Goal: Information Seeking & Learning: Learn about a topic

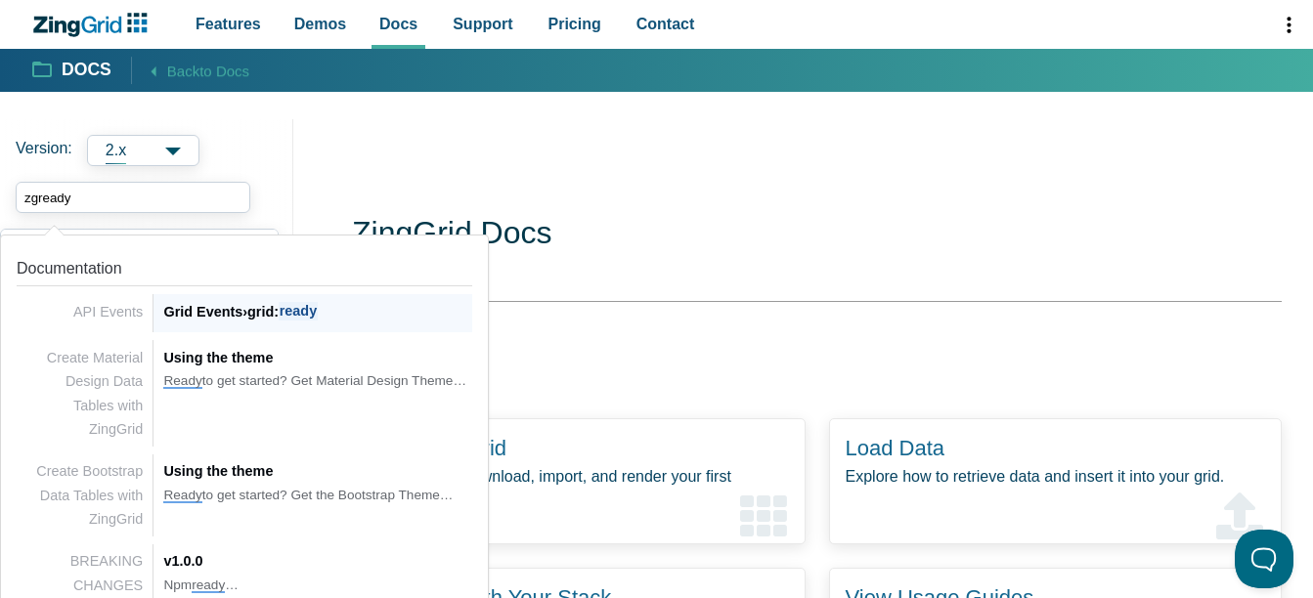
click at [246, 308] on span "›" at bounding box center [244, 312] width 5 height 16
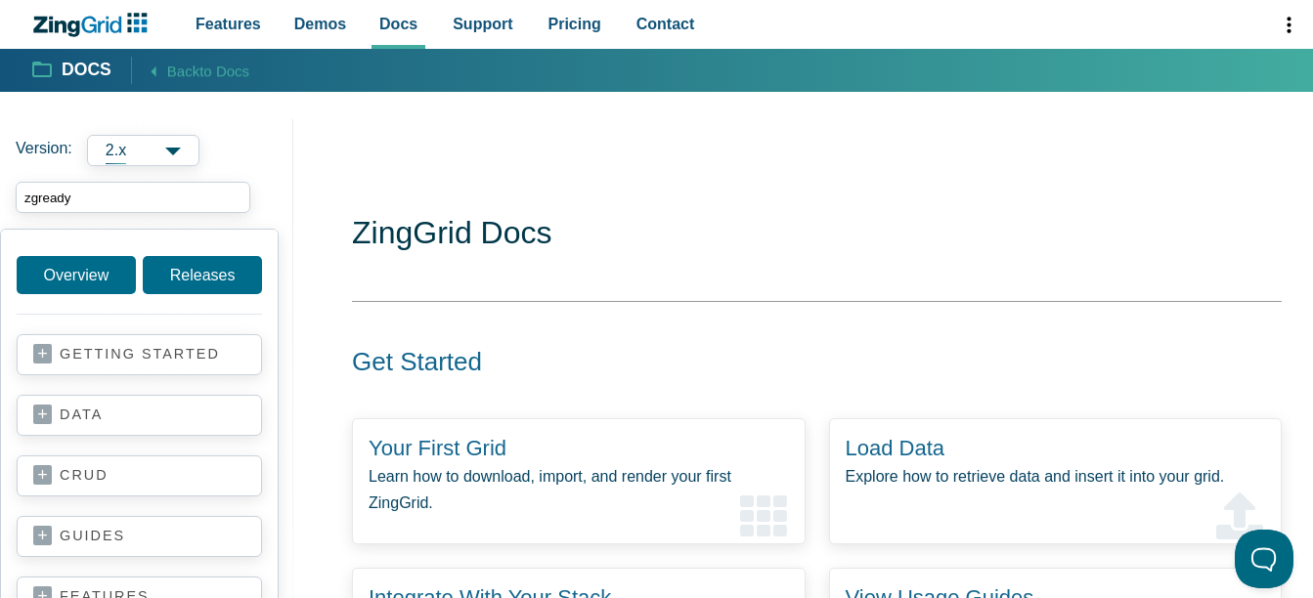
type input "zgready"
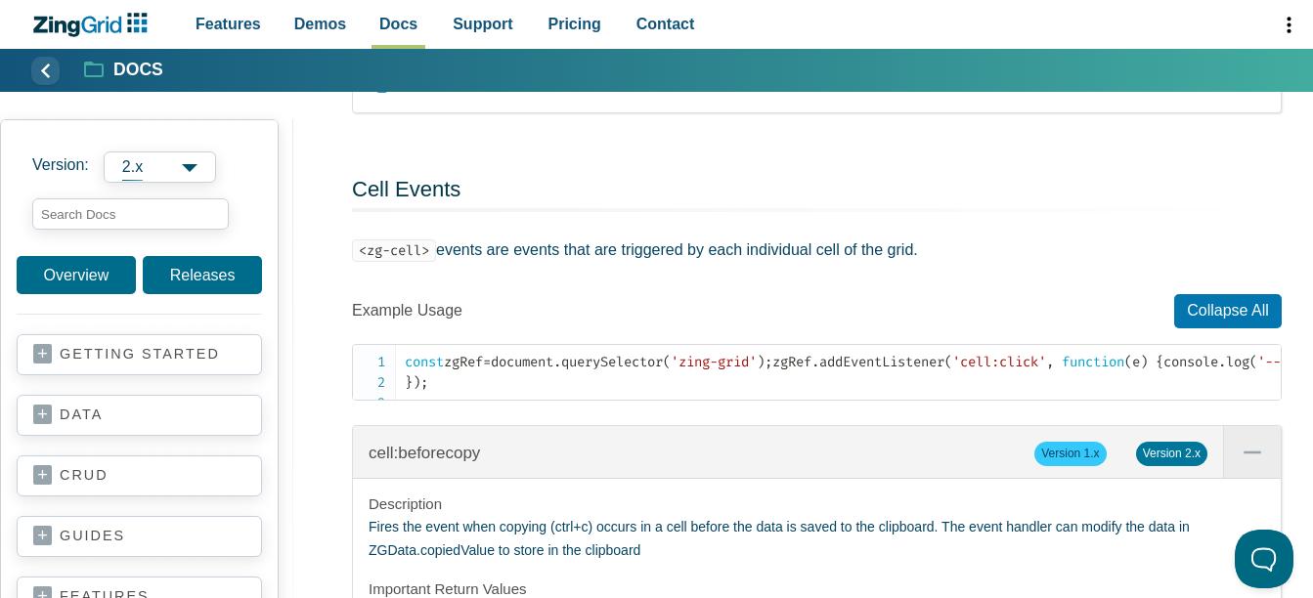
scroll to position [10458, 0]
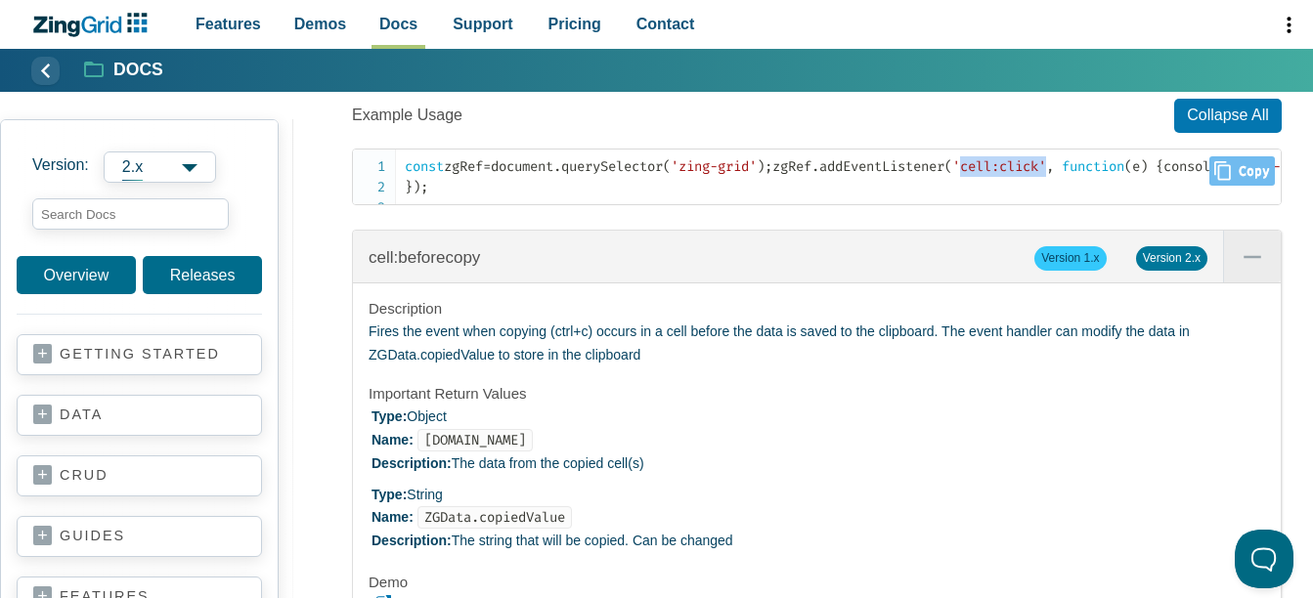
drag, startPoint x: 600, startPoint y: 362, endPoint x: 689, endPoint y: 358, distance: 89.0
click at [952, 175] on span "'cell:click'" at bounding box center [999, 166] width 94 height 17
drag, startPoint x: 689, startPoint y: 358, endPoint x: 668, endPoint y: 362, distance: 21.9
click at [952, 175] on span "'cell:click'" at bounding box center [999, 166] width 94 height 17
drag, startPoint x: 603, startPoint y: 360, endPoint x: 681, endPoint y: 357, distance: 78.2
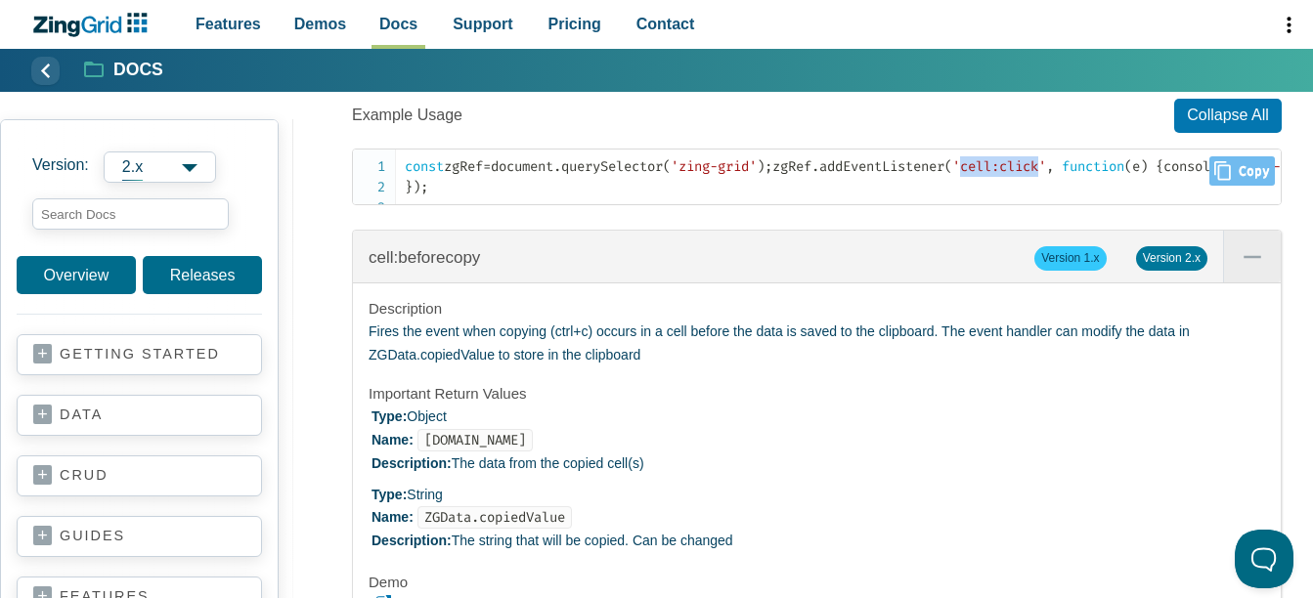
click at [952, 175] on span "'cell:click'" at bounding box center [999, 166] width 94 height 17
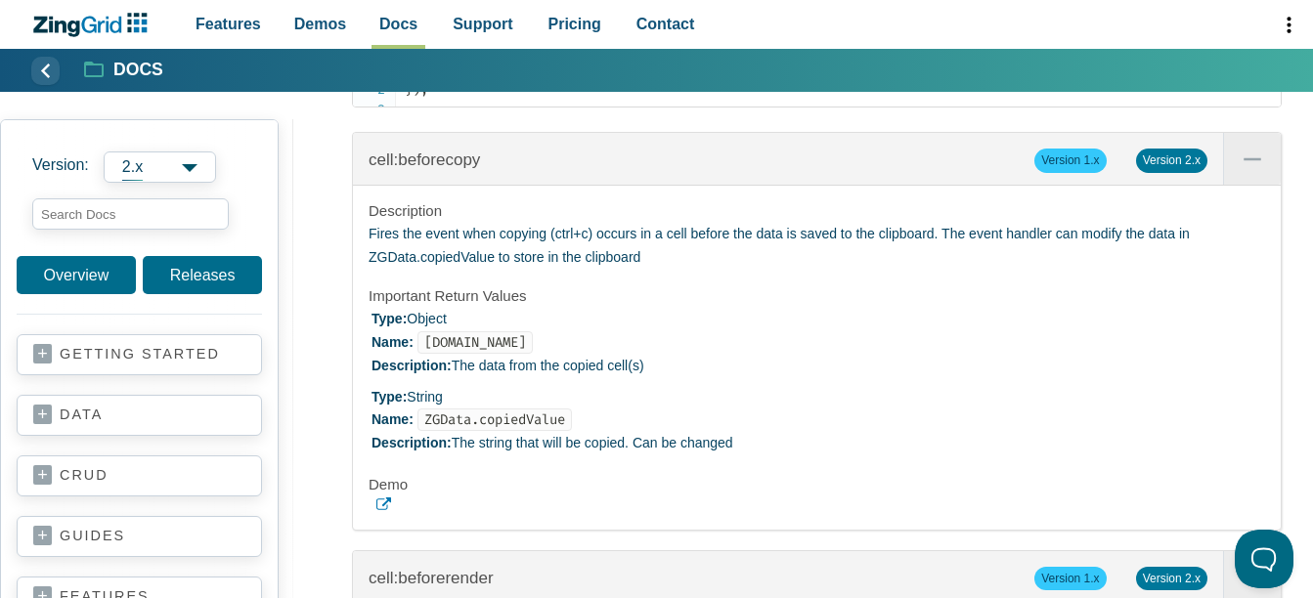
drag, startPoint x: 600, startPoint y: 262, endPoint x: 685, endPoint y: 269, distance: 85.3
click at [952, 77] on span "'cell:click'" at bounding box center [999, 69] width 94 height 17
copy span "cell:click"
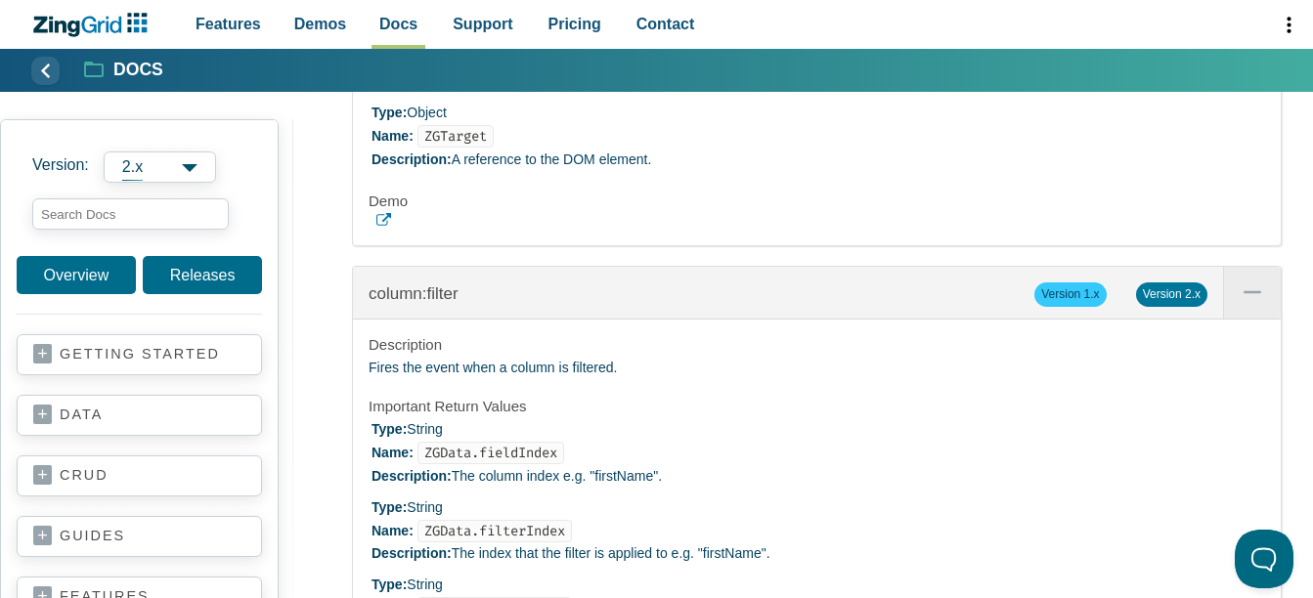
scroll to position [18192, 0]
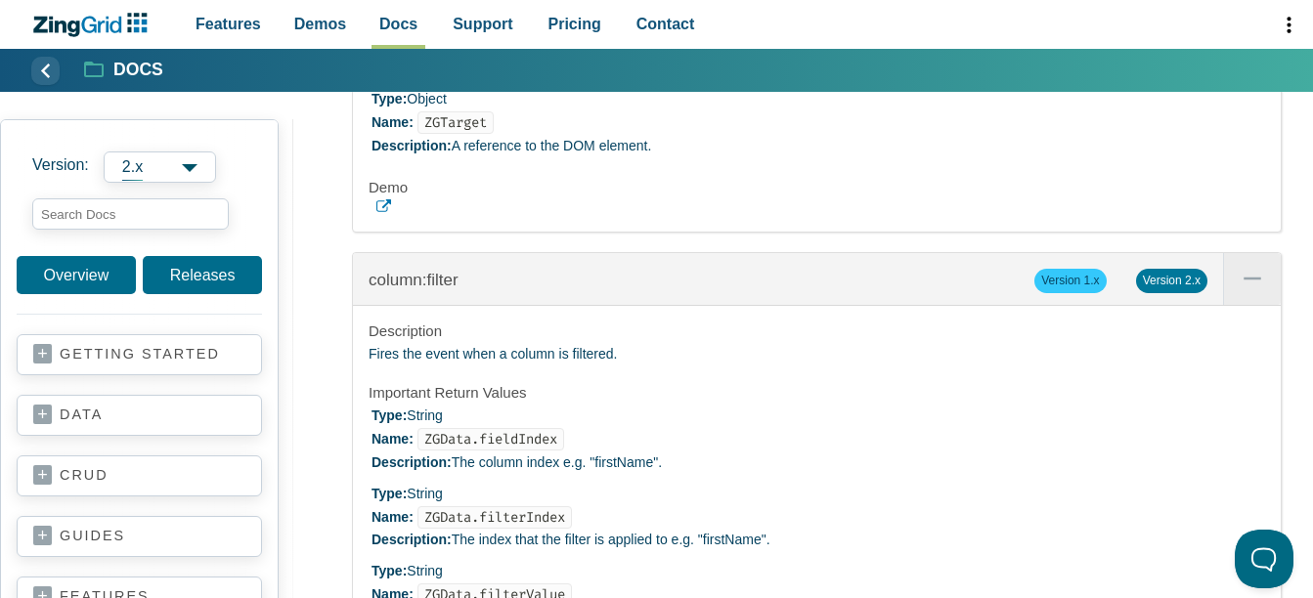
drag, startPoint x: 388, startPoint y: 502, endPoint x: 386, endPoint y: 519, distance: 16.7
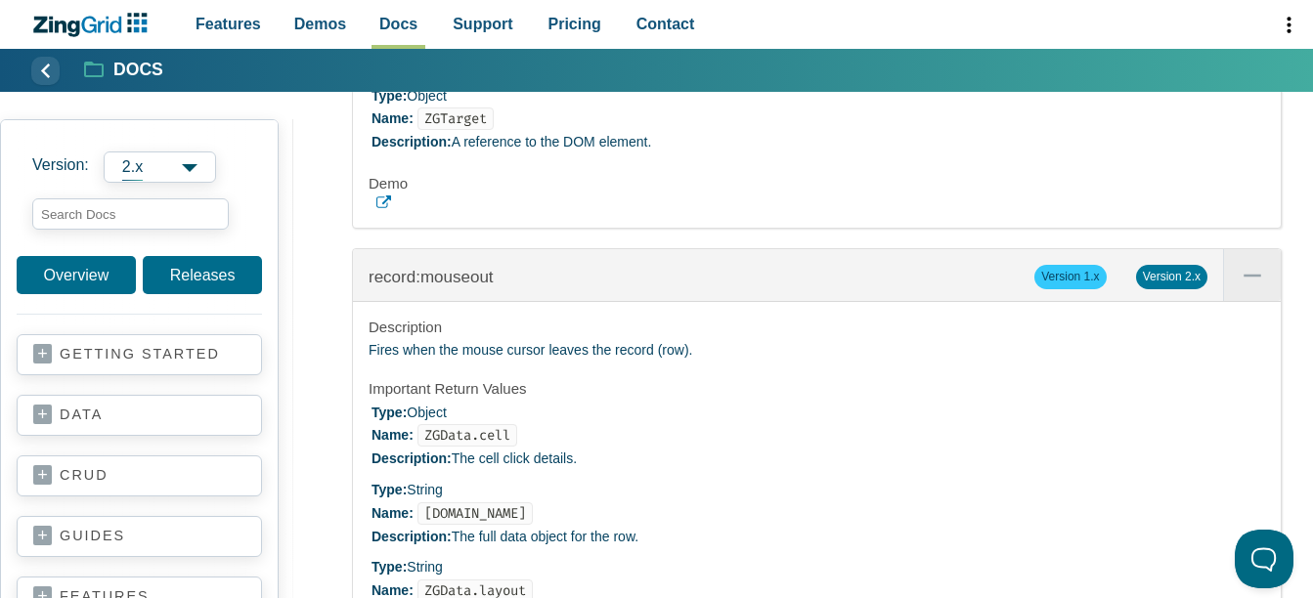
scroll to position [29823, 0]
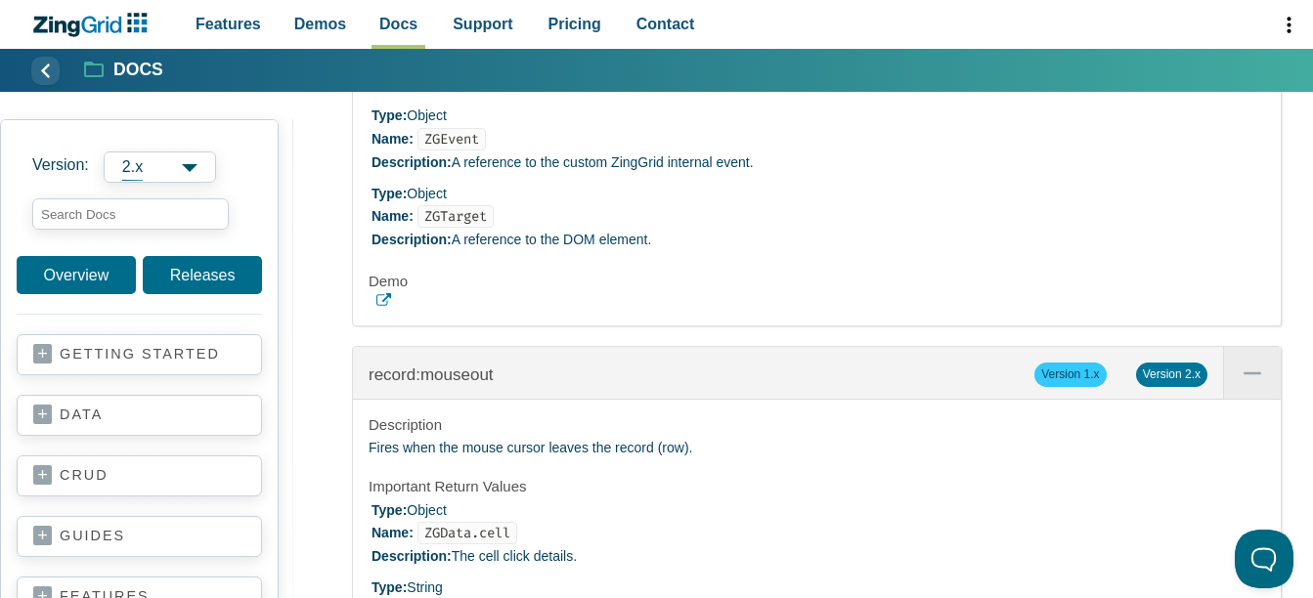
drag, startPoint x: 428, startPoint y: 179, endPoint x: 503, endPoint y: 179, distance: 75.3
drag, startPoint x: 503, startPoint y: 179, endPoint x: 643, endPoint y: 182, distance: 139.8
copy code "record:click"
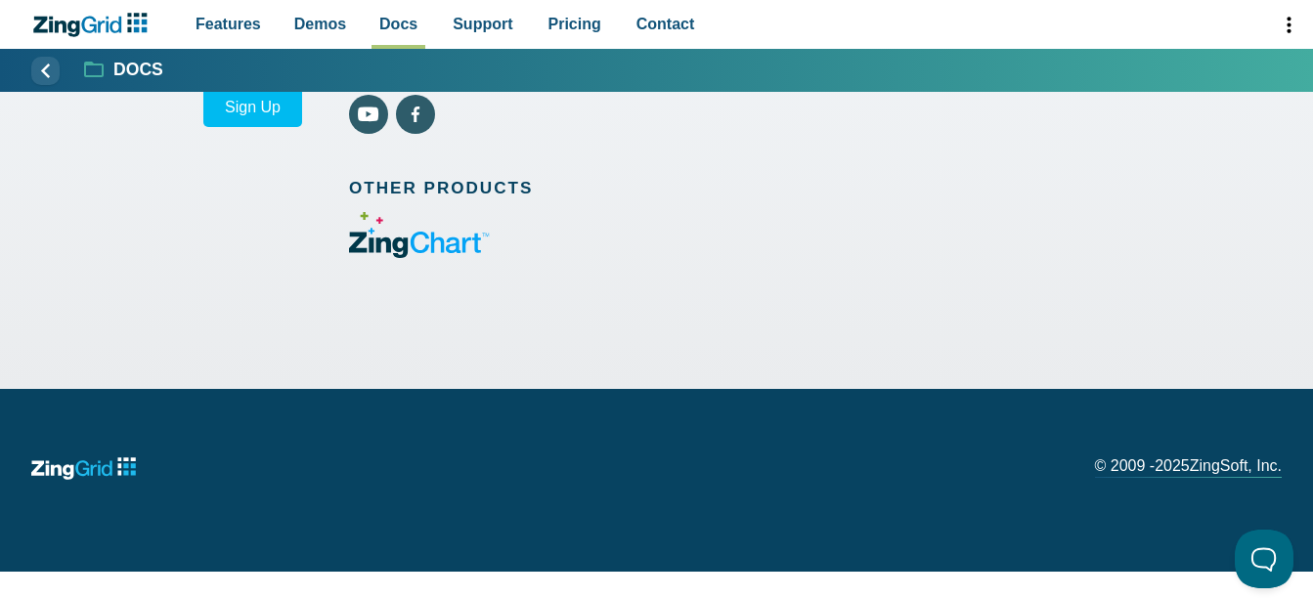
scroll to position [36371, 0]
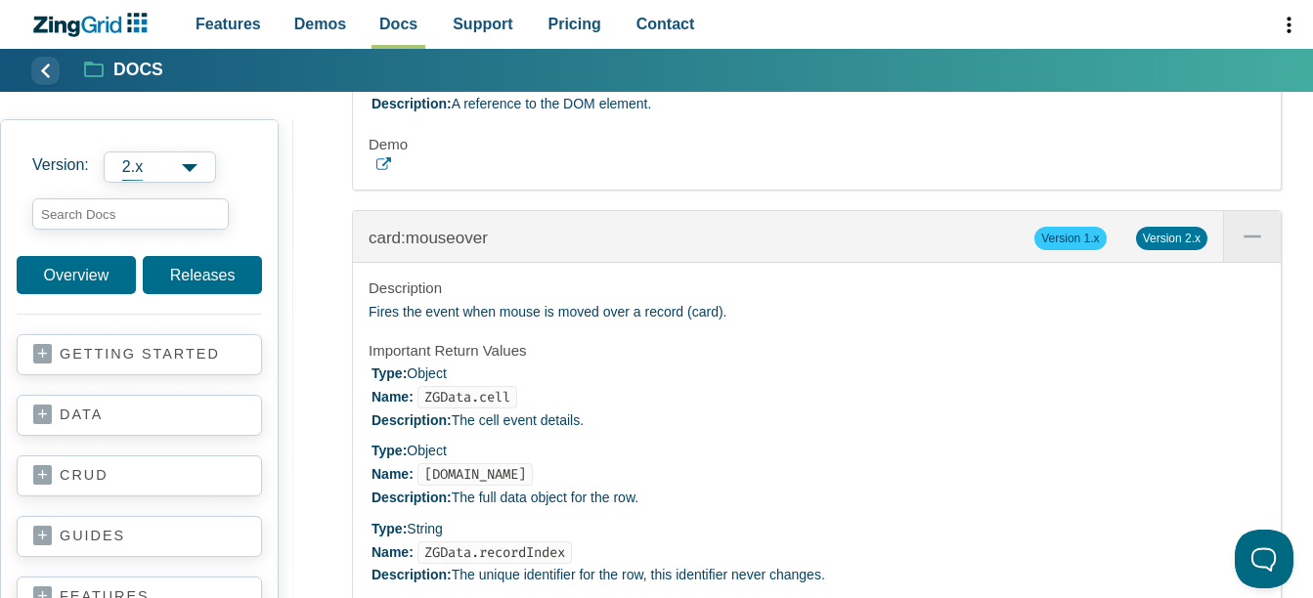
scroll to position [9578, 0]
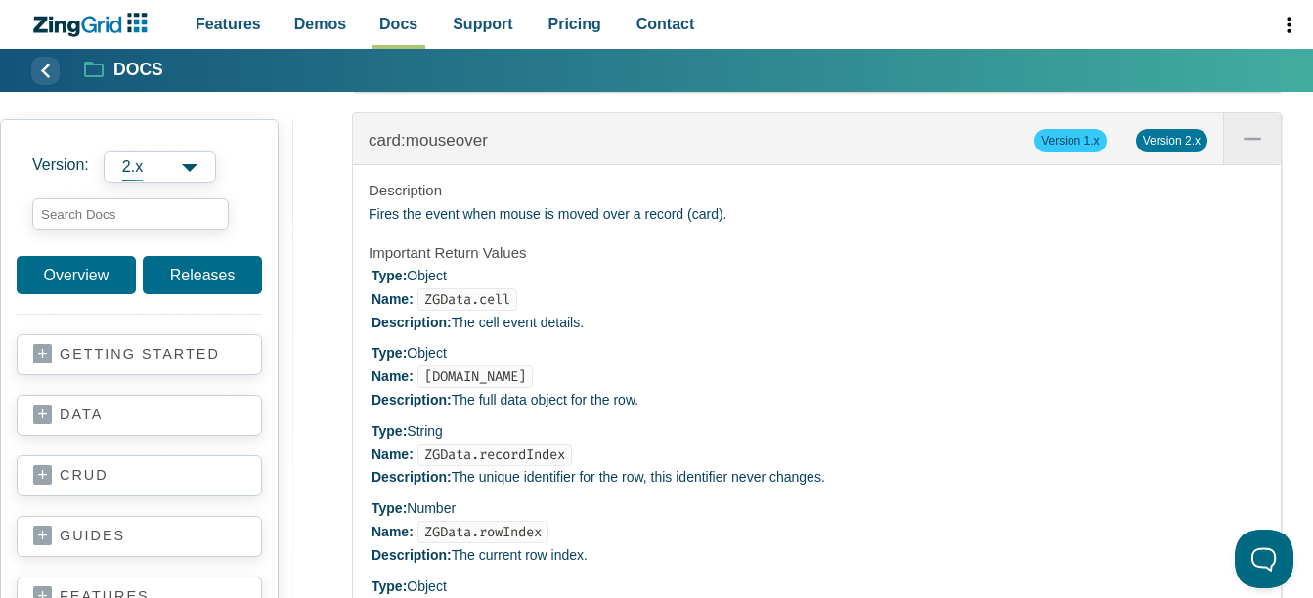
click at [382, 74] on icon "App Content" at bounding box center [383, 67] width 15 height 15
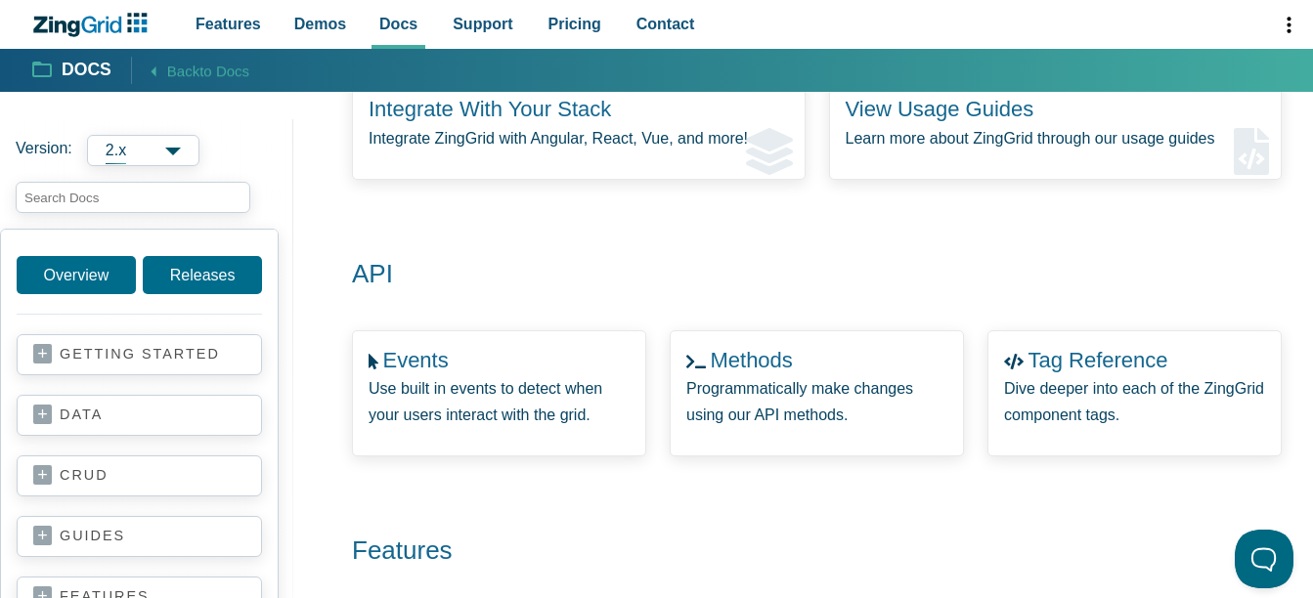
scroll to position [489, 0]
click at [382, 363] on link "Events" at bounding box center [410, 356] width 67 height 25
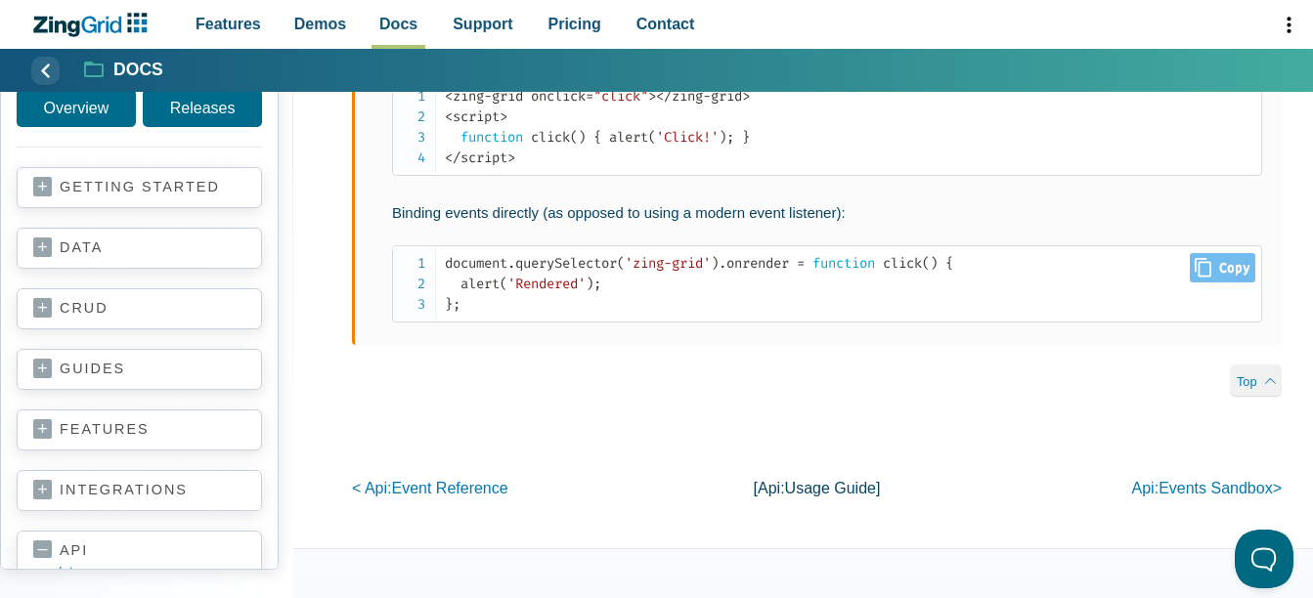
scroll to position [1368, 0]
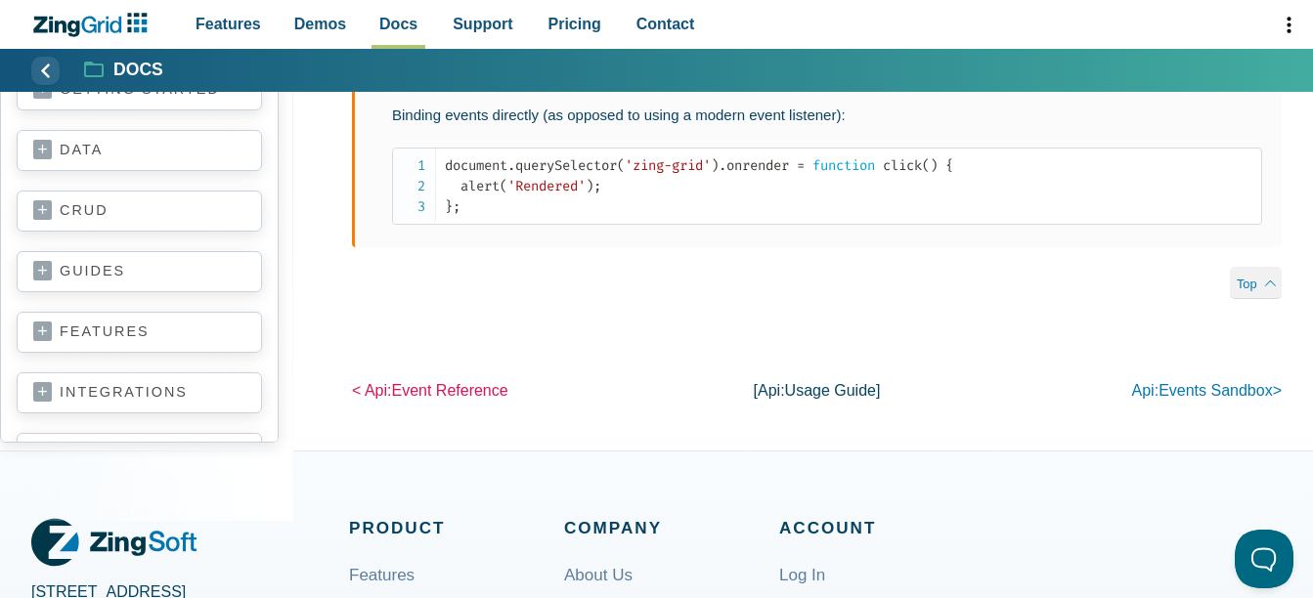
click at [453, 399] on span "Event Reference" at bounding box center [449, 390] width 116 height 17
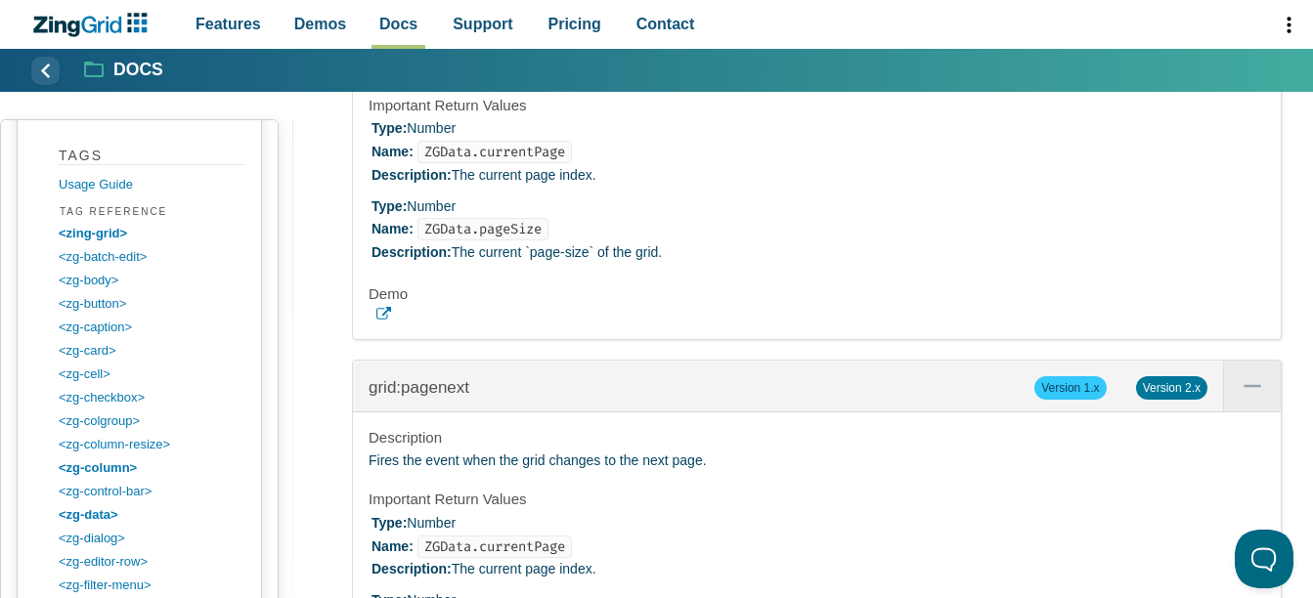
scroll to position [10520, 0]
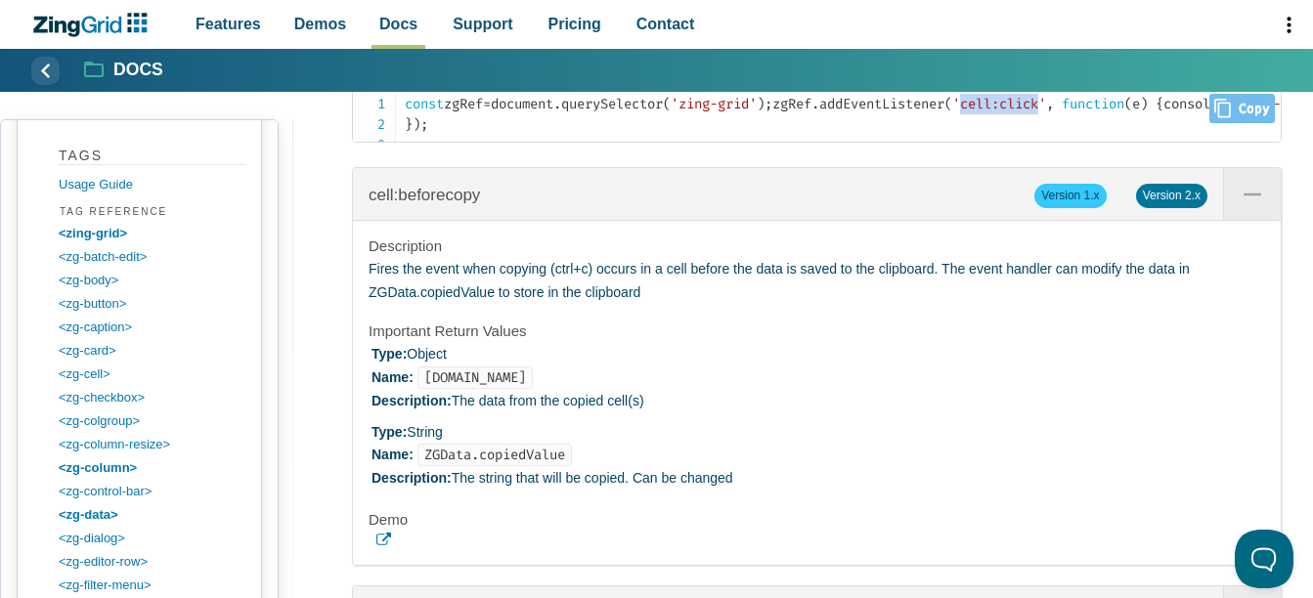
drag, startPoint x: 602, startPoint y: 302, endPoint x: 685, endPoint y: 293, distance: 83.5
click at [952, 112] on span "'cell:click'" at bounding box center [999, 104] width 94 height 17
copy span "cell:click"
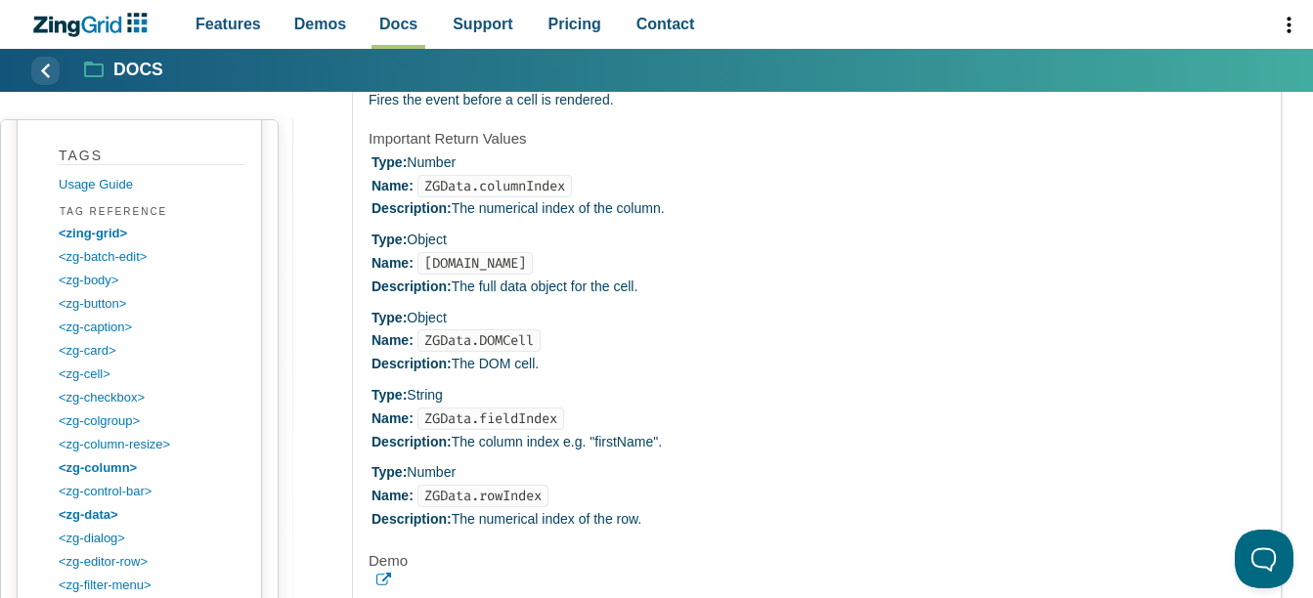
scroll to position [11204, 0]
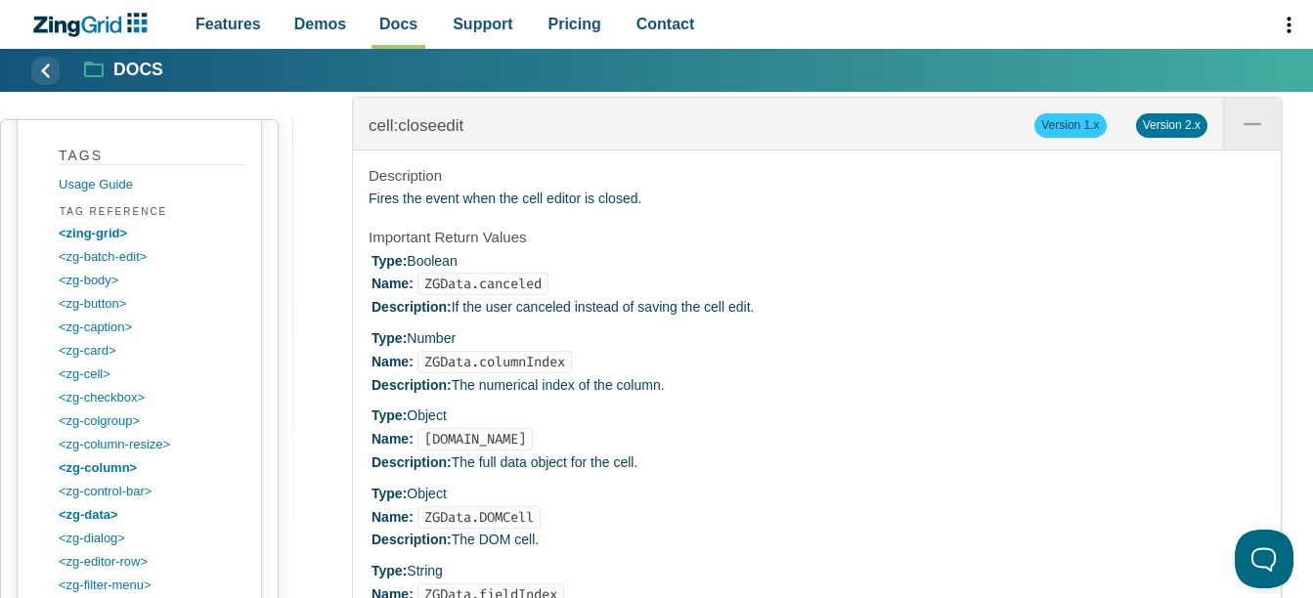
scroll to position [12670, 0]
